Goal: Transaction & Acquisition: Purchase product/service

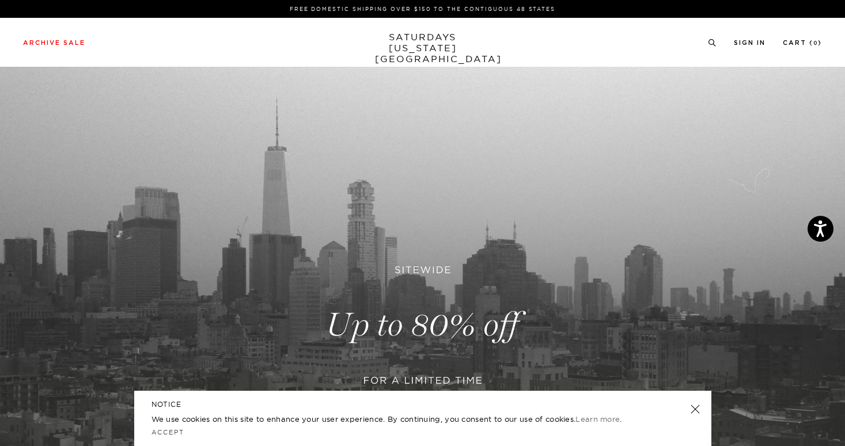
click at [427, 39] on link "SATURDAYS NEW YORK CITY" at bounding box center [422, 48] width 95 height 33
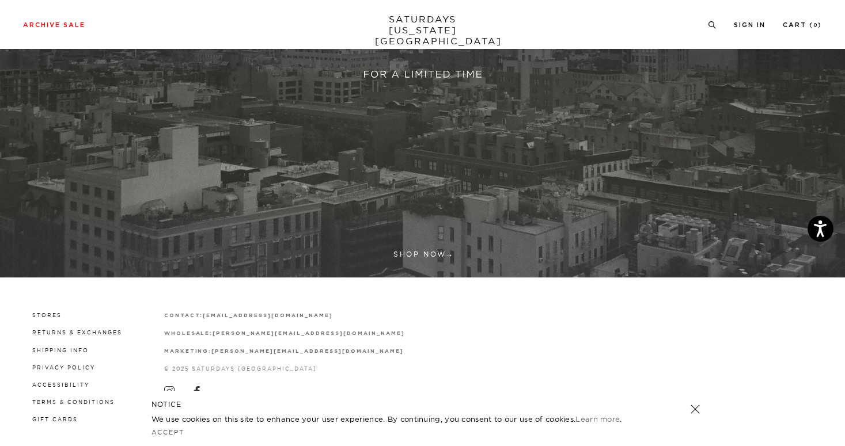
scroll to position [317, 0]
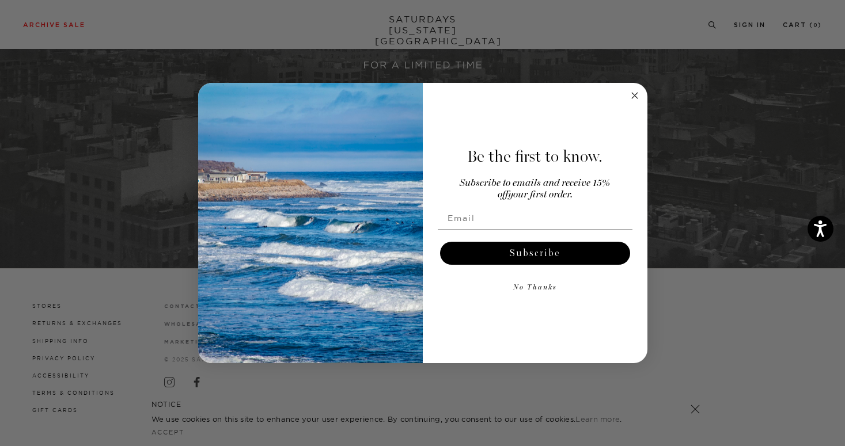
click at [633, 89] on circle "Close dialog" at bounding box center [634, 95] width 13 height 13
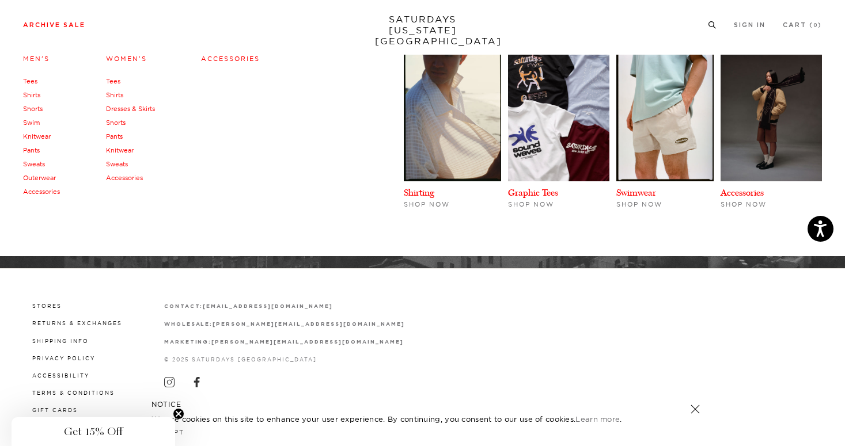
click at [45, 22] on link "Archive Sale" at bounding box center [54, 25] width 62 height 6
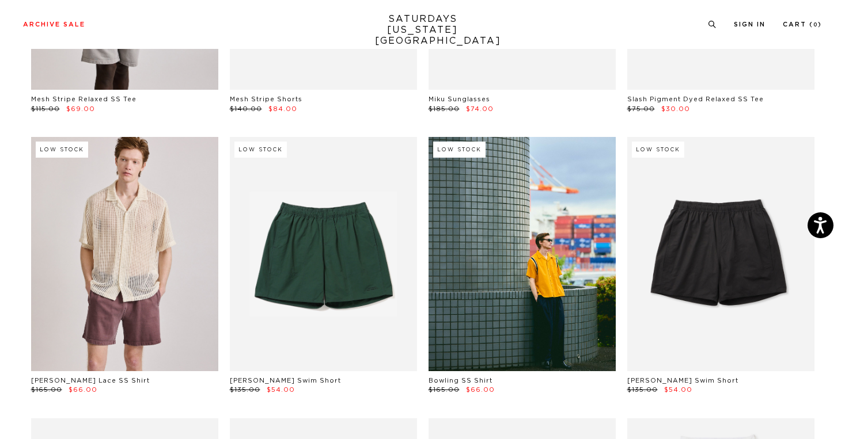
scroll to position [249, 0]
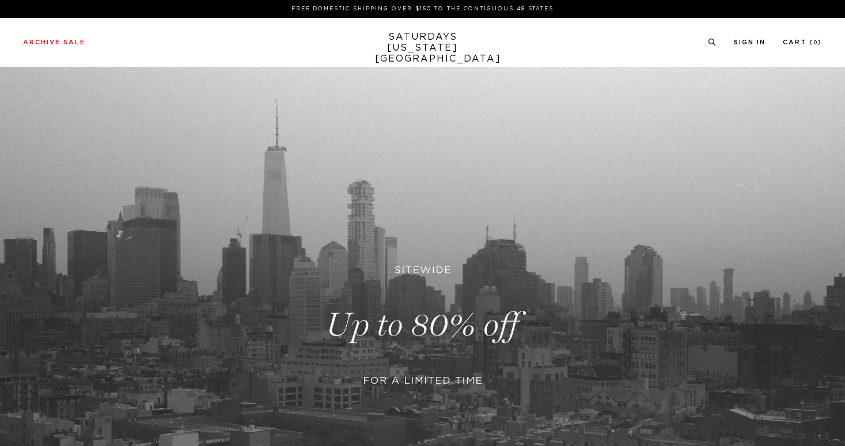
scroll to position [315, 0]
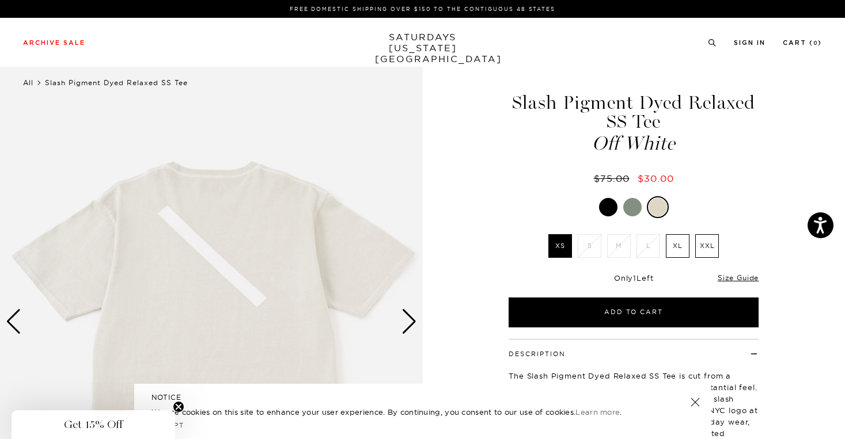
click at [29, 80] on link "All" at bounding box center [28, 82] width 10 height 9
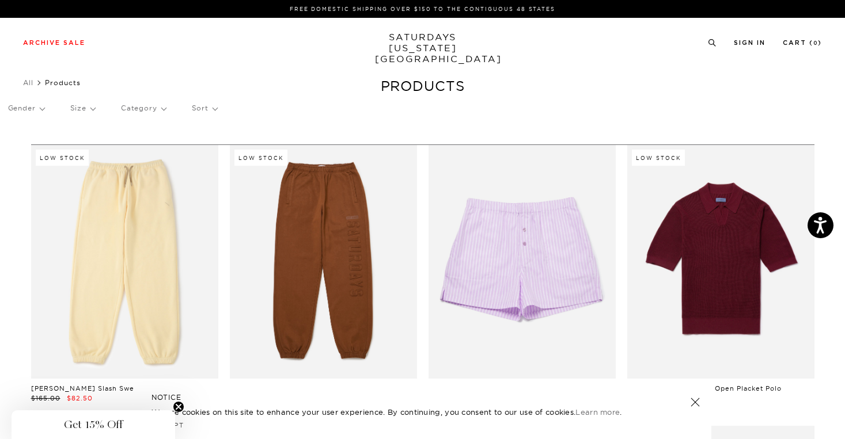
click at [31, 106] on p "Gender" at bounding box center [26, 108] width 36 height 26
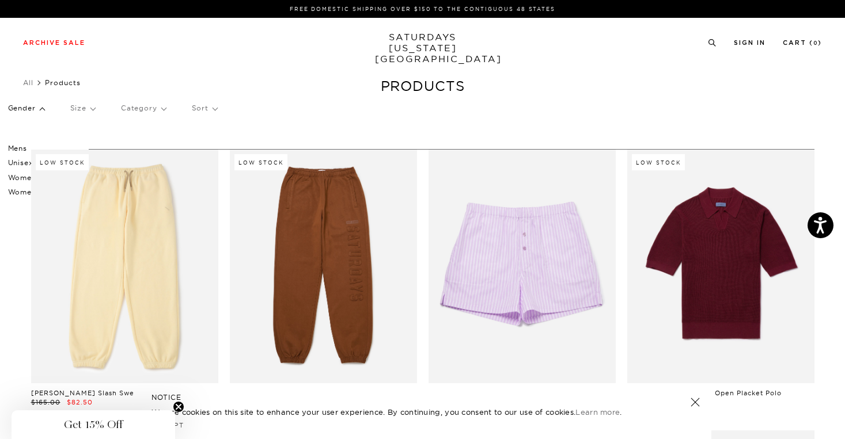
click at [24, 148] on p "Mens" at bounding box center [42, 148] width 69 height 15
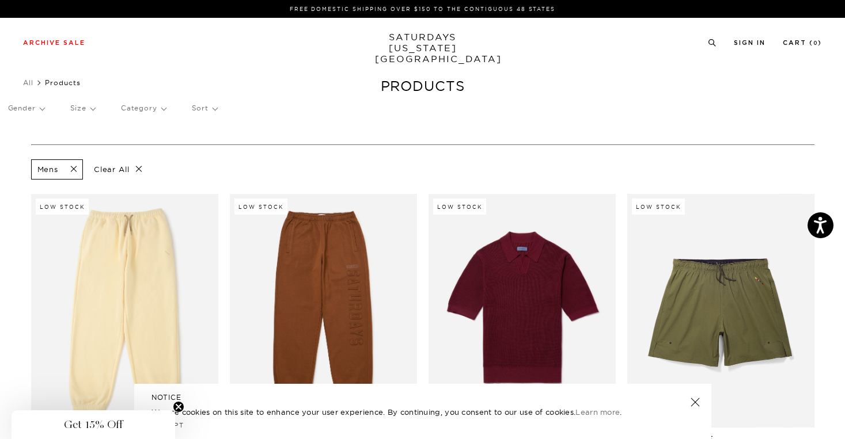
click at [158, 108] on p "Category" at bounding box center [143, 108] width 45 height 26
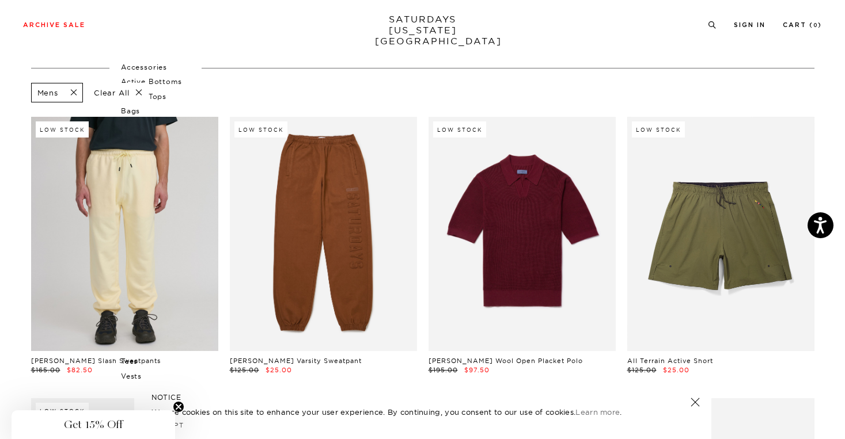
scroll to position [87, 0]
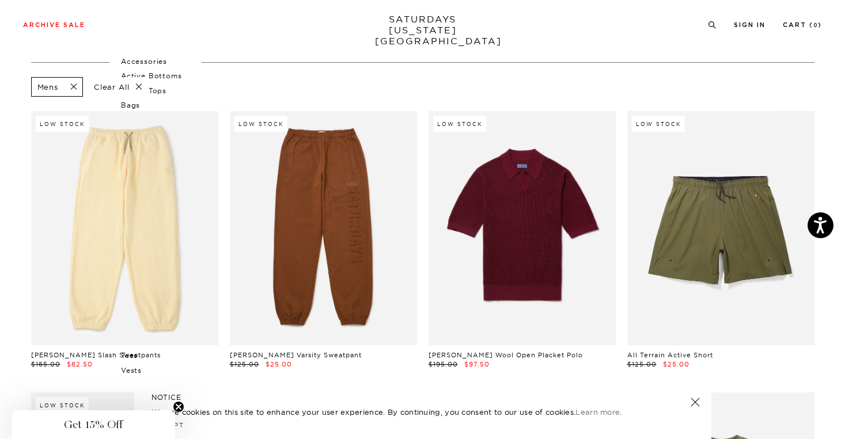
click at [136, 81] on p "Clear All" at bounding box center [118, 87] width 59 height 20
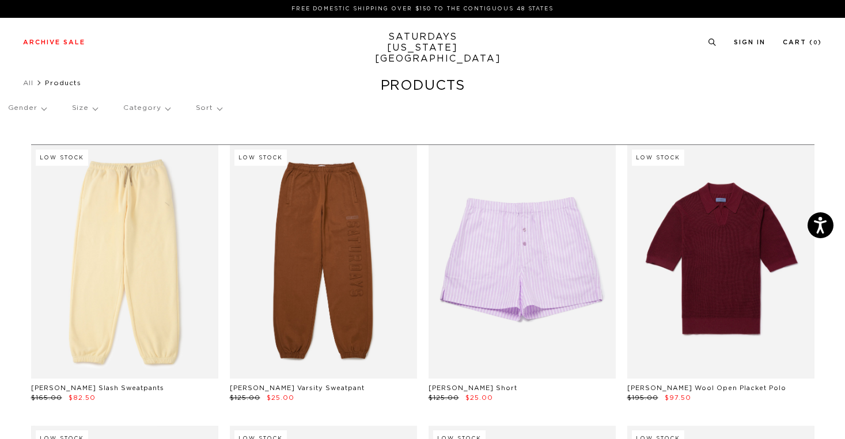
click at [159, 105] on p "Category" at bounding box center [146, 108] width 47 height 26
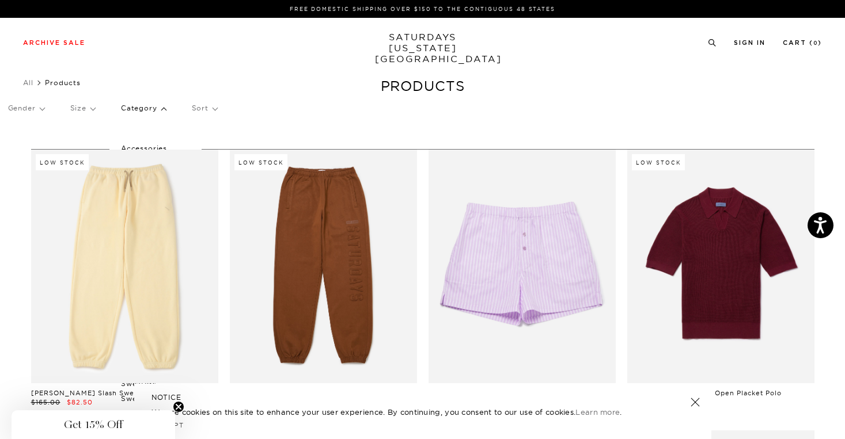
click at [164, 109] on p "Category" at bounding box center [143, 108] width 45 height 26
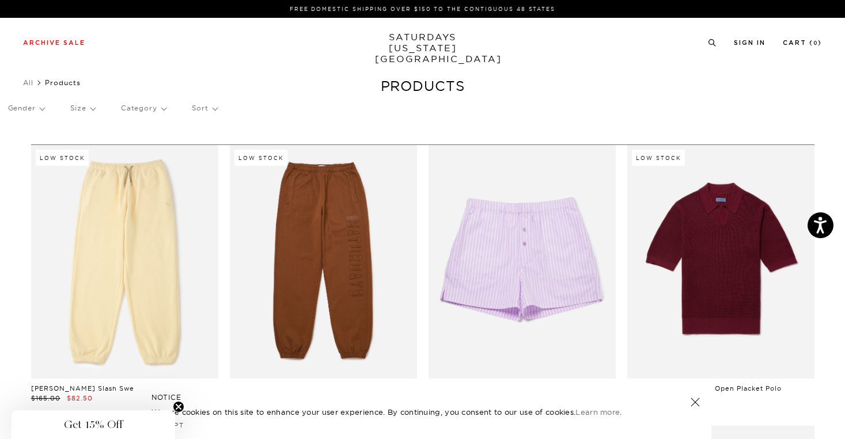
click at [164, 109] on p "Category" at bounding box center [143, 108] width 45 height 26
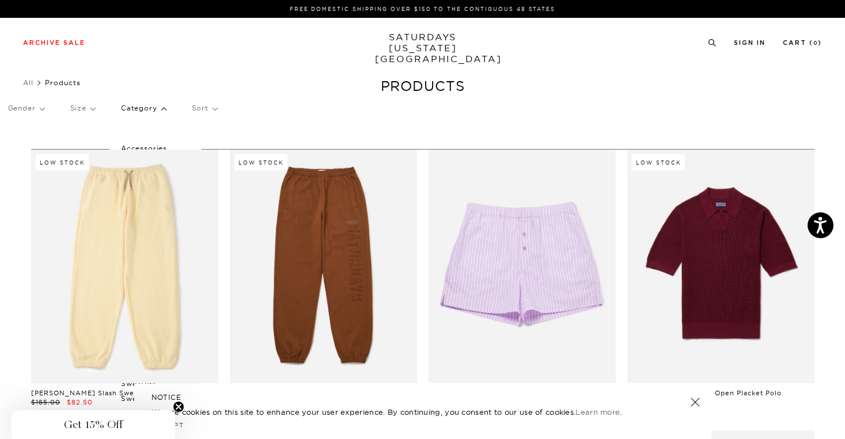
scroll to position [3, 0]
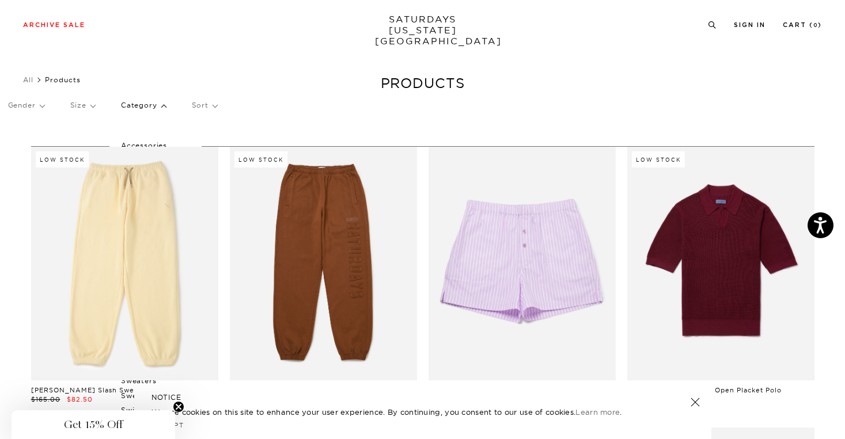
click at [45, 105] on div "Gender Size Category Accessories Active Bottoms Active Tops Bags Belts Dresses …" at bounding box center [422, 107] width 829 height 31
click at [43, 104] on p "Gender" at bounding box center [26, 105] width 36 height 26
click at [18, 142] on p "Mens" at bounding box center [42, 145] width 69 height 15
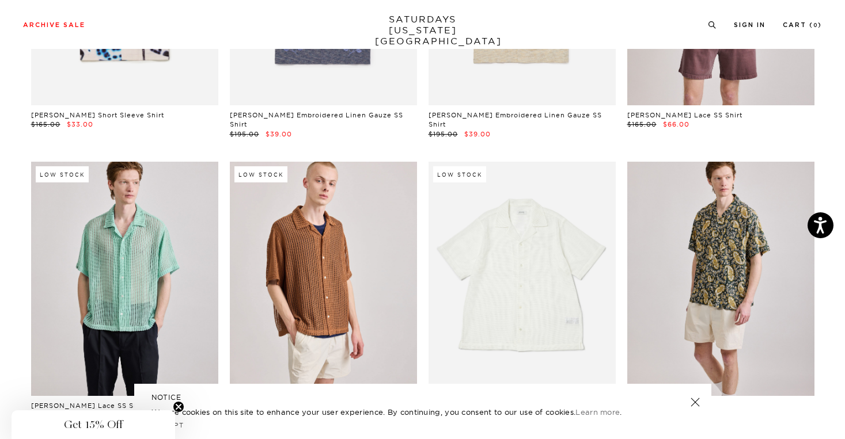
scroll to position [3142, 0]
